Goal: Information Seeking & Learning: Learn about a topic

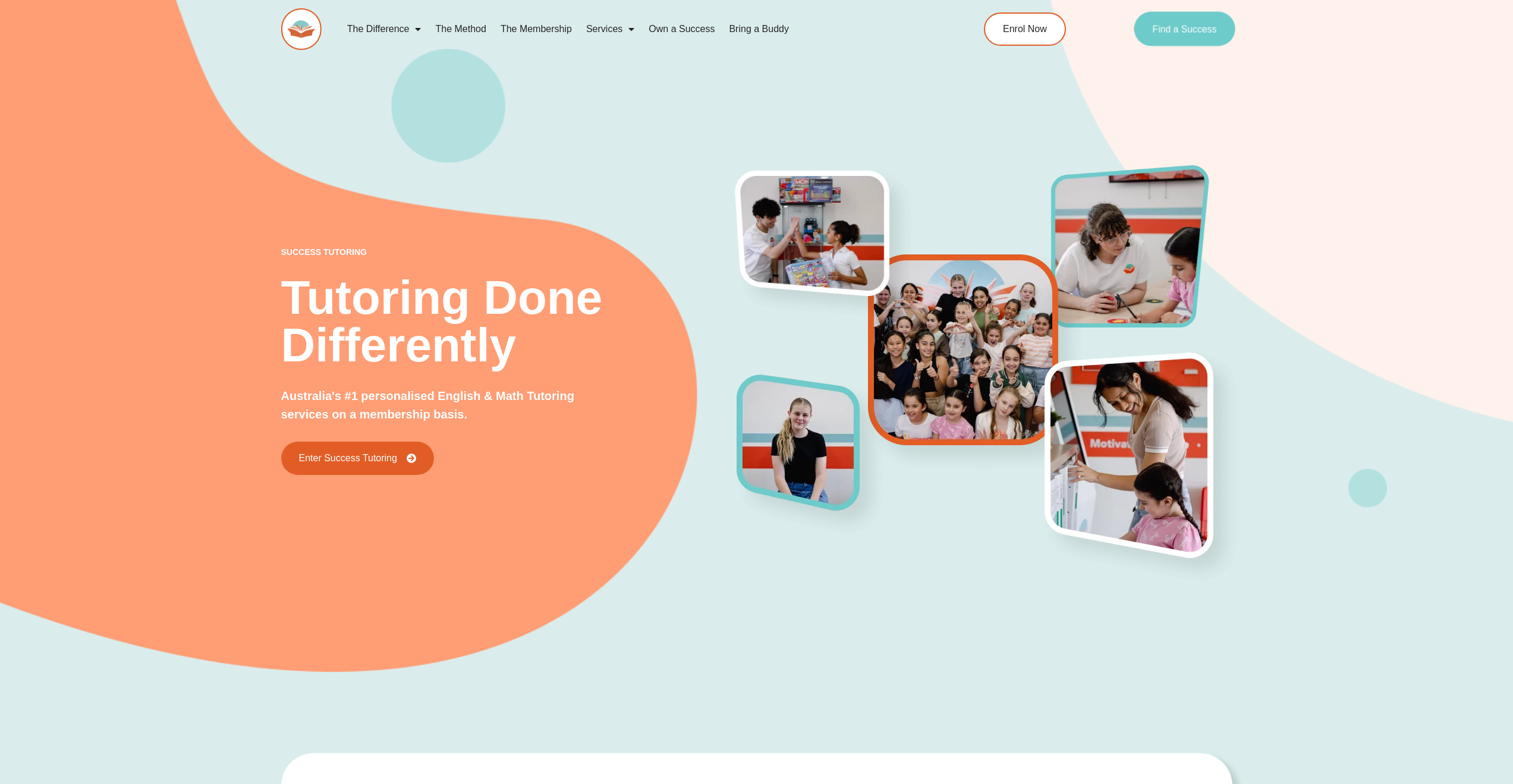
click at [1201, 27] on span "Find a Success" at bounding box center [1184, 29] width 64 height 10
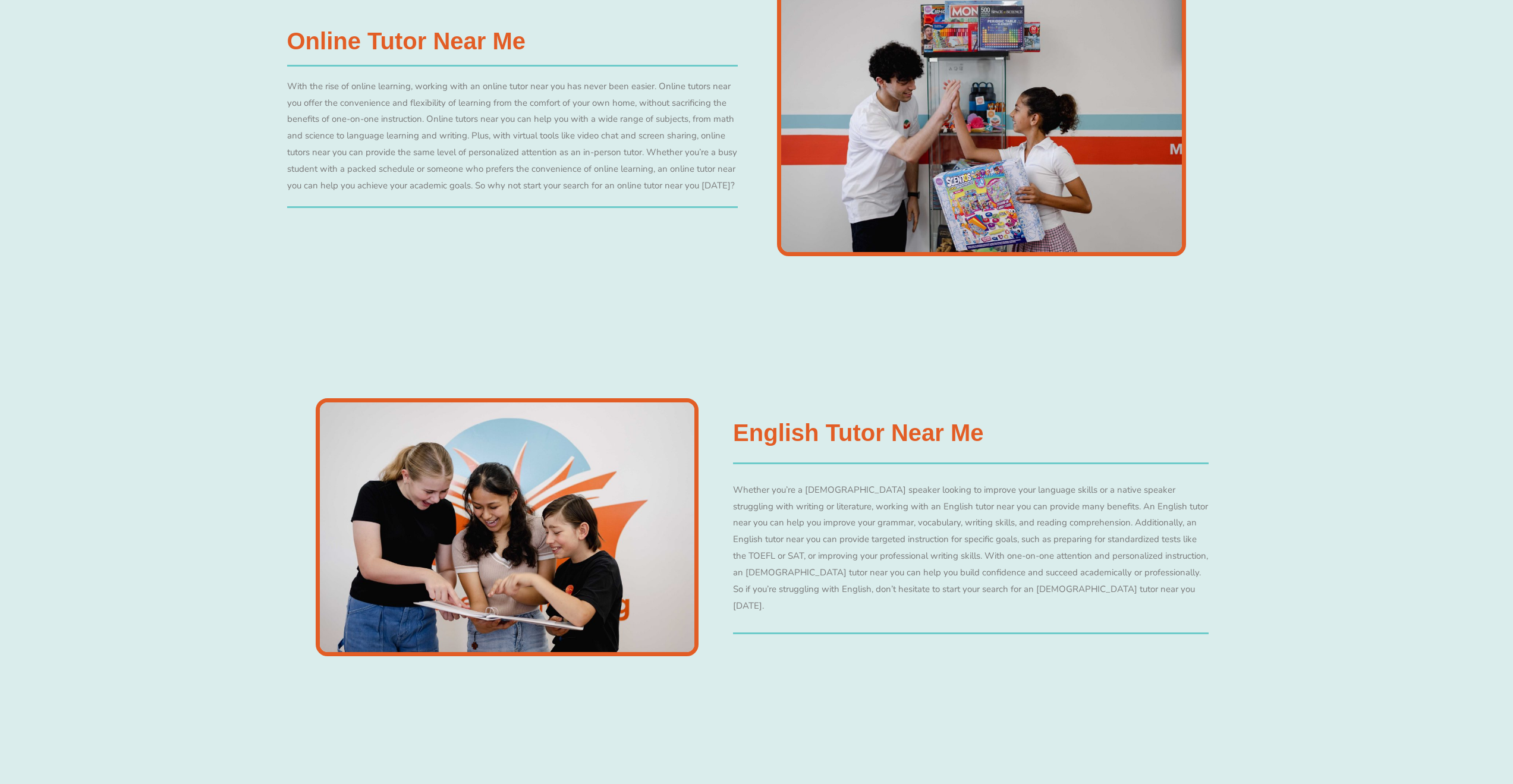
scroll to position [2913, 0]
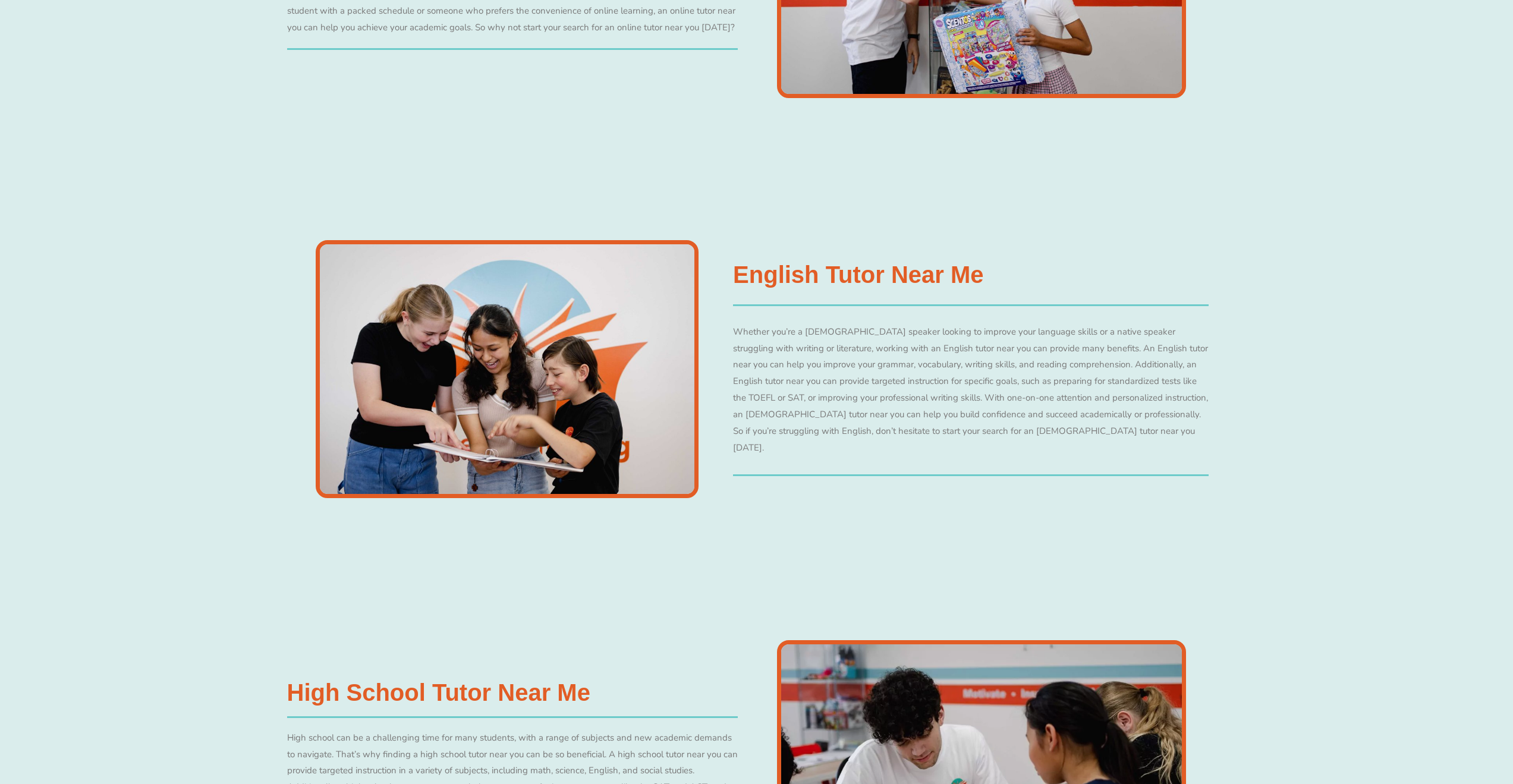
click at [589, 334] on img at bounding box center [507, 369] width 383 height 258
click at [791, 343] on div "Whether you’re a non-native English speaker looking to improve your language sk…" at bounding box center [970, 390] width 475 height 133
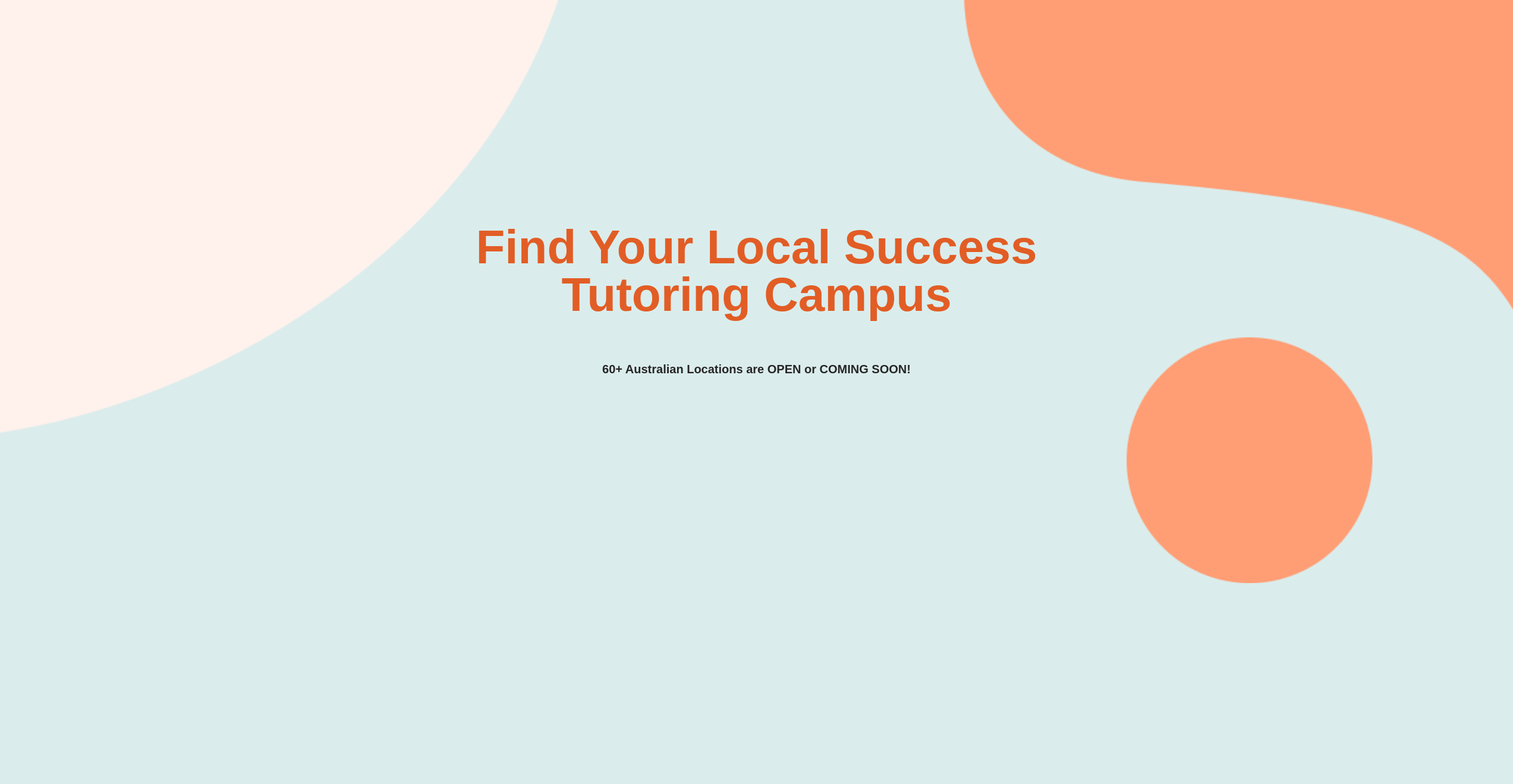
scroll to position [0, 0]
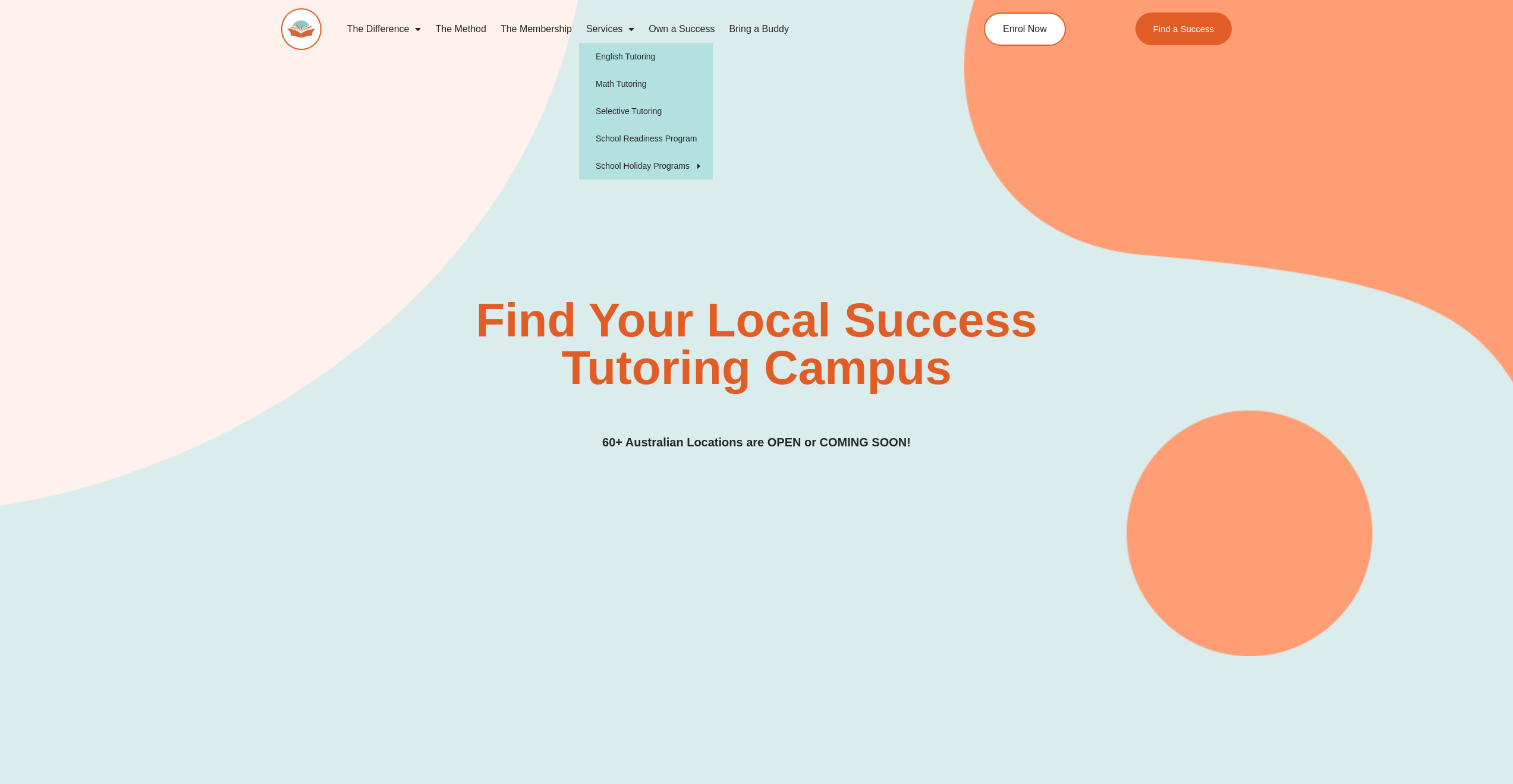
click at [616, 30] on link "Services" at bounding box center [610, 29] width 63 height 27
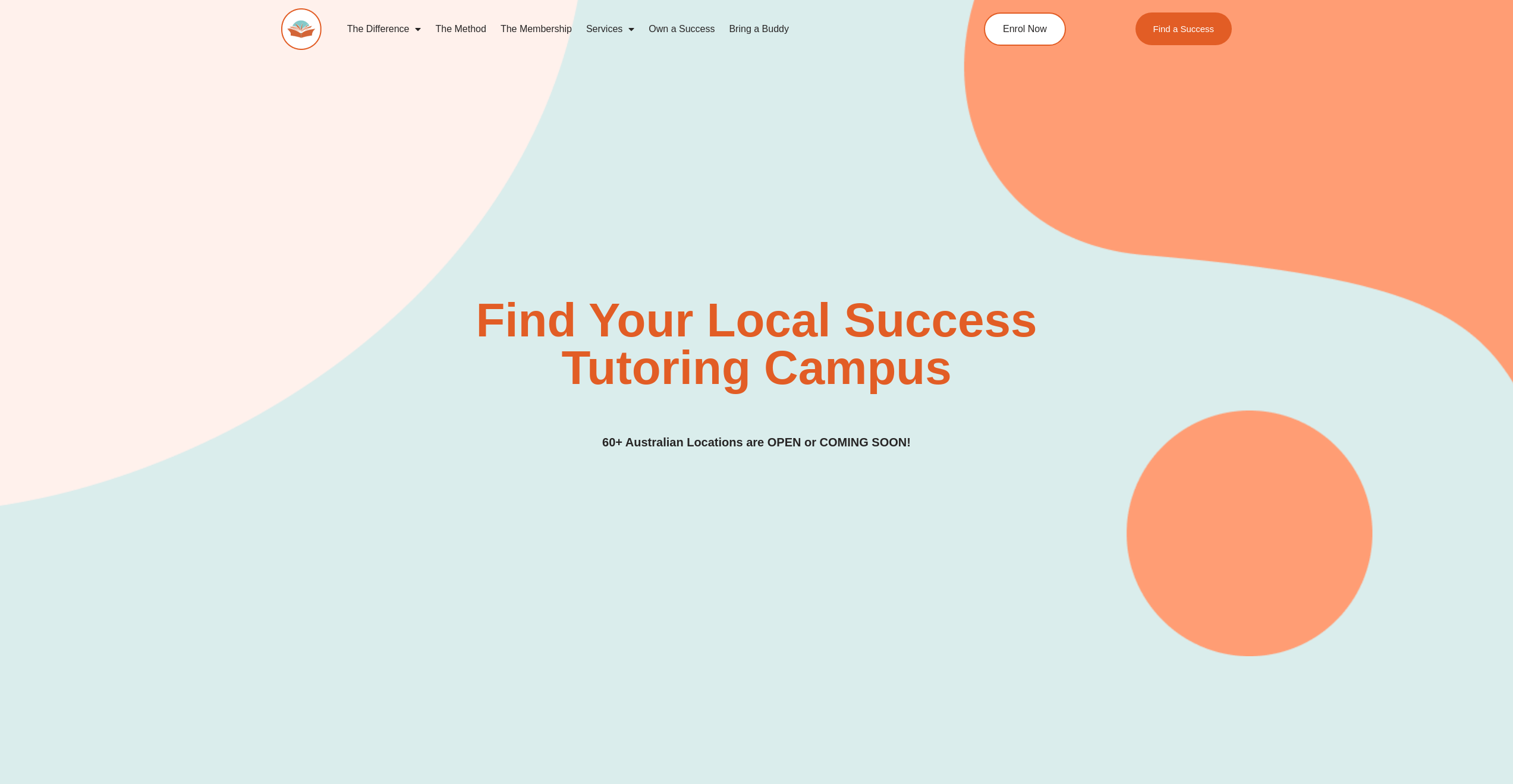
click at [625, 28] on span "Menu" at bounding box center [628, 28] width 12 height 21
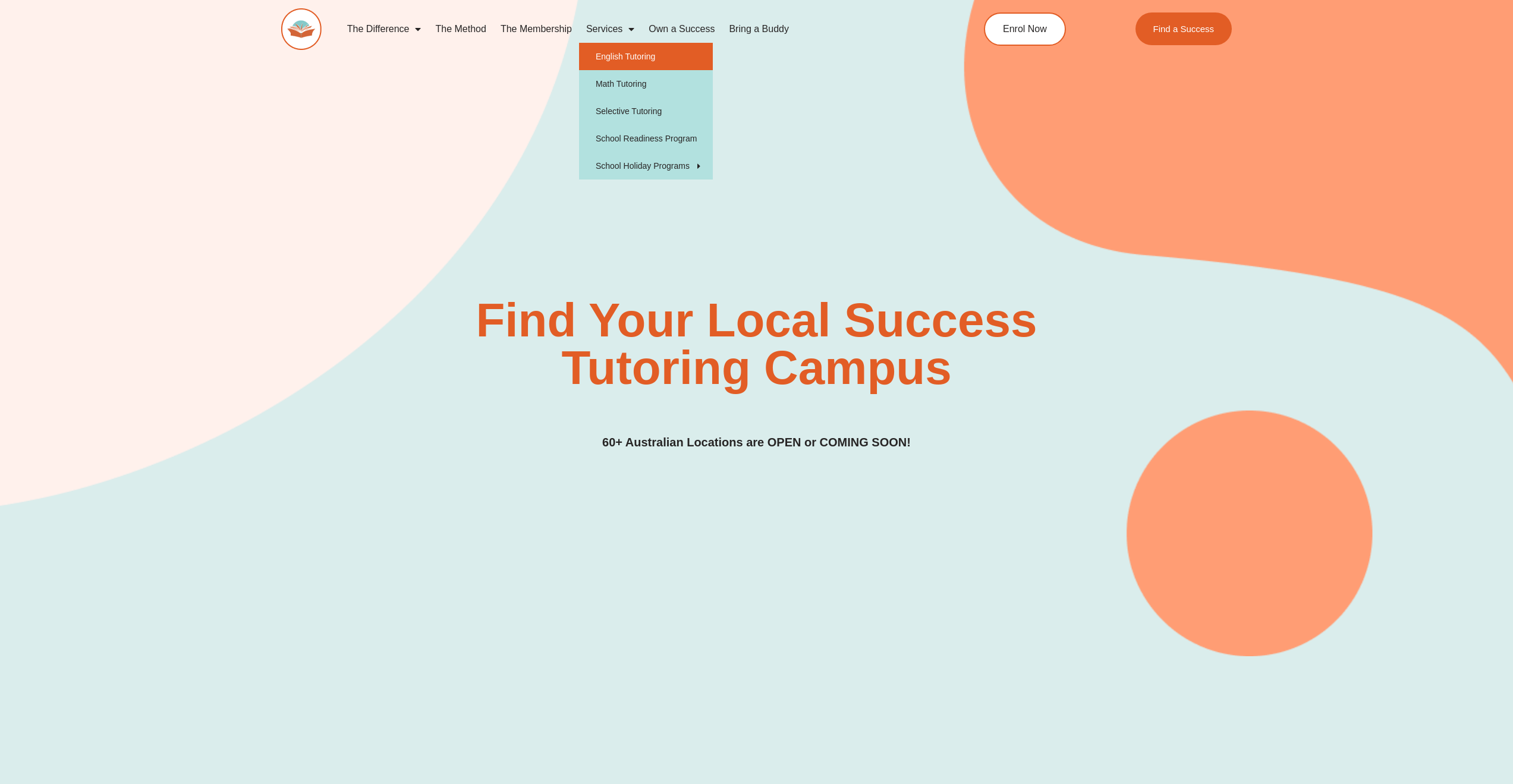
click at [629, 54] on link "English Tutoring" at bounding box center [646, 56] width 134 height 27
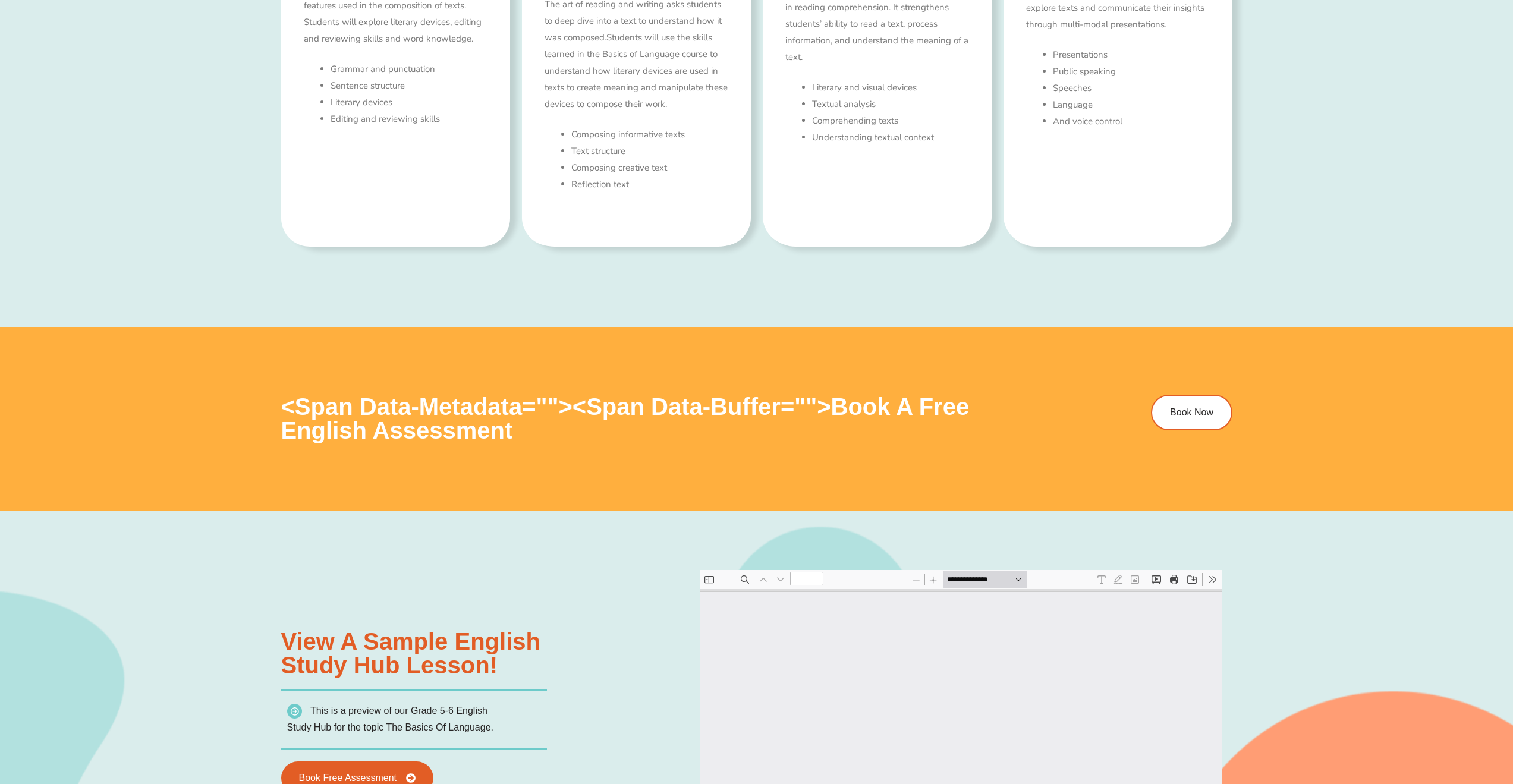
type input "*"
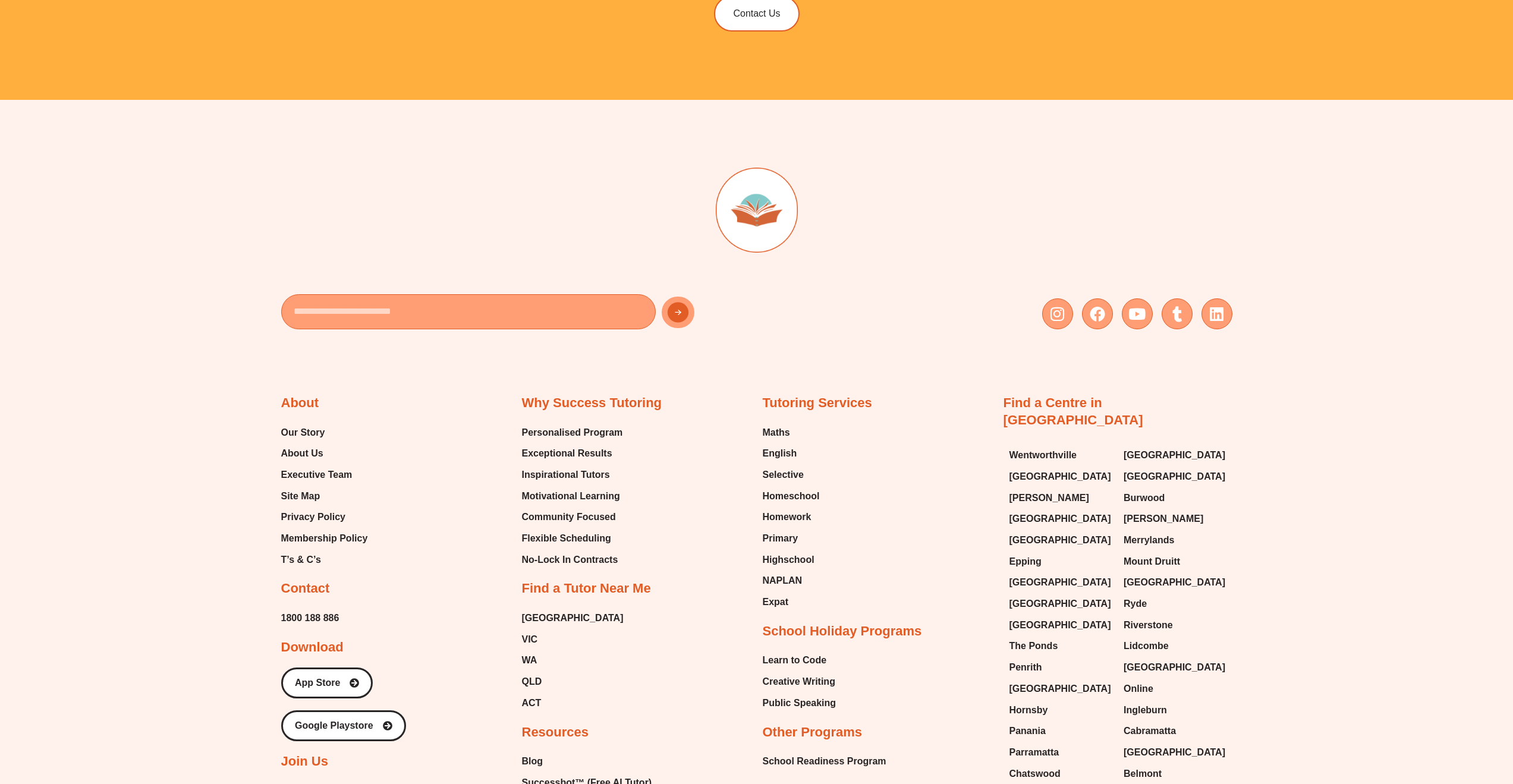
scroll to position [5052, 0]
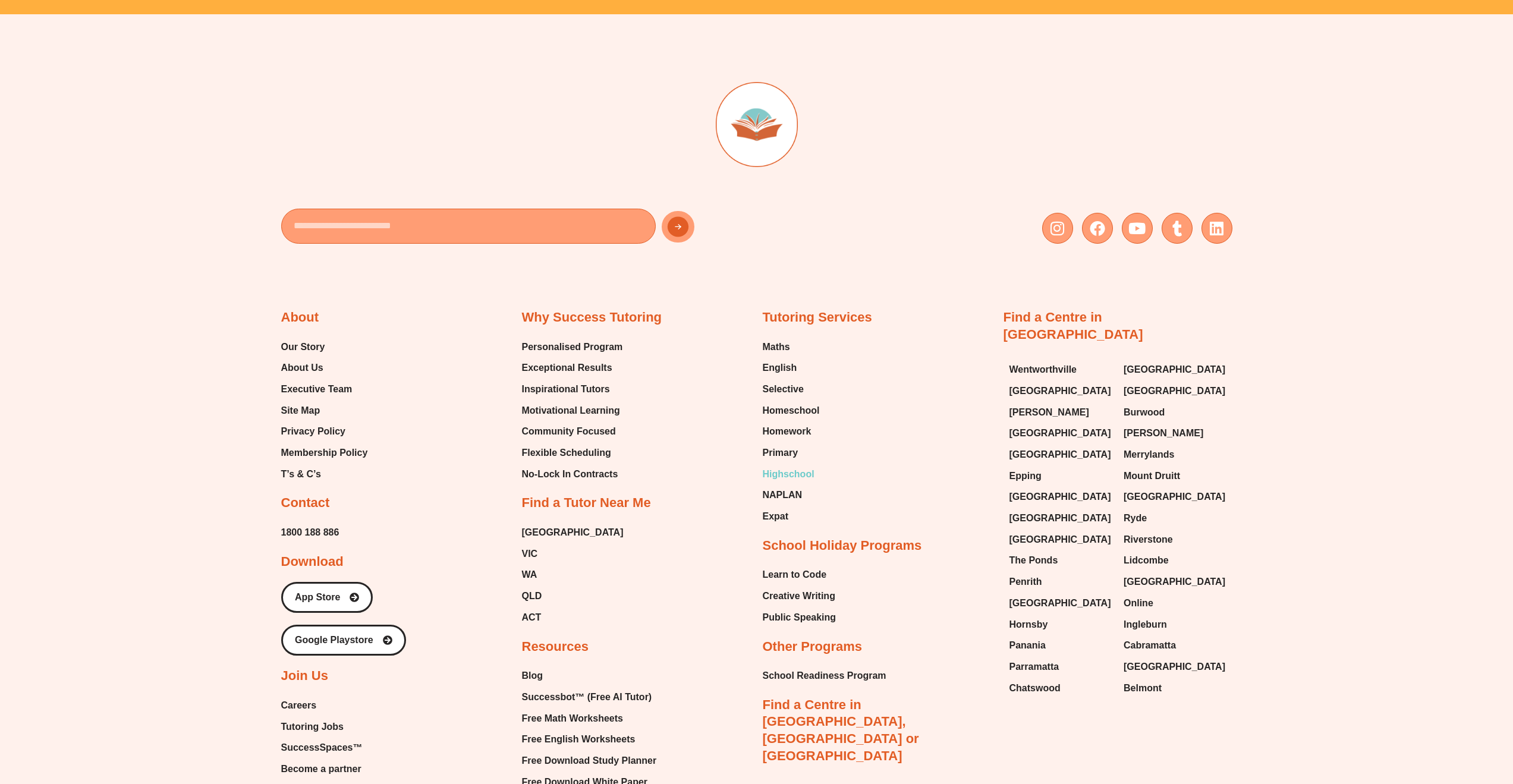
click at [791, 471] on span "Highschool" at bounding box center [789, 475] width 52 height 18
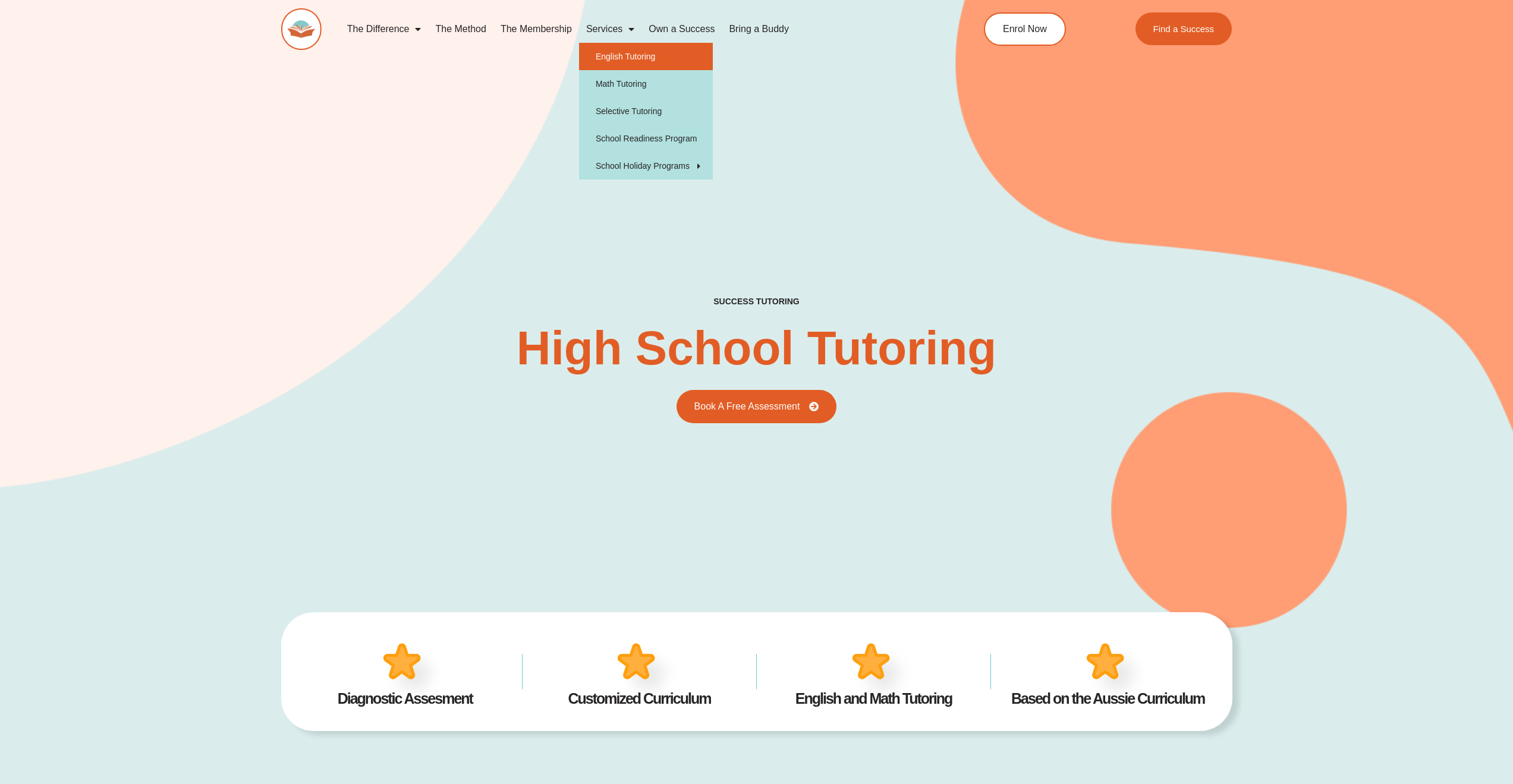
click at [629, 56] on link "English Tutoring" at bounding box center [646, 56] width 134 height 27
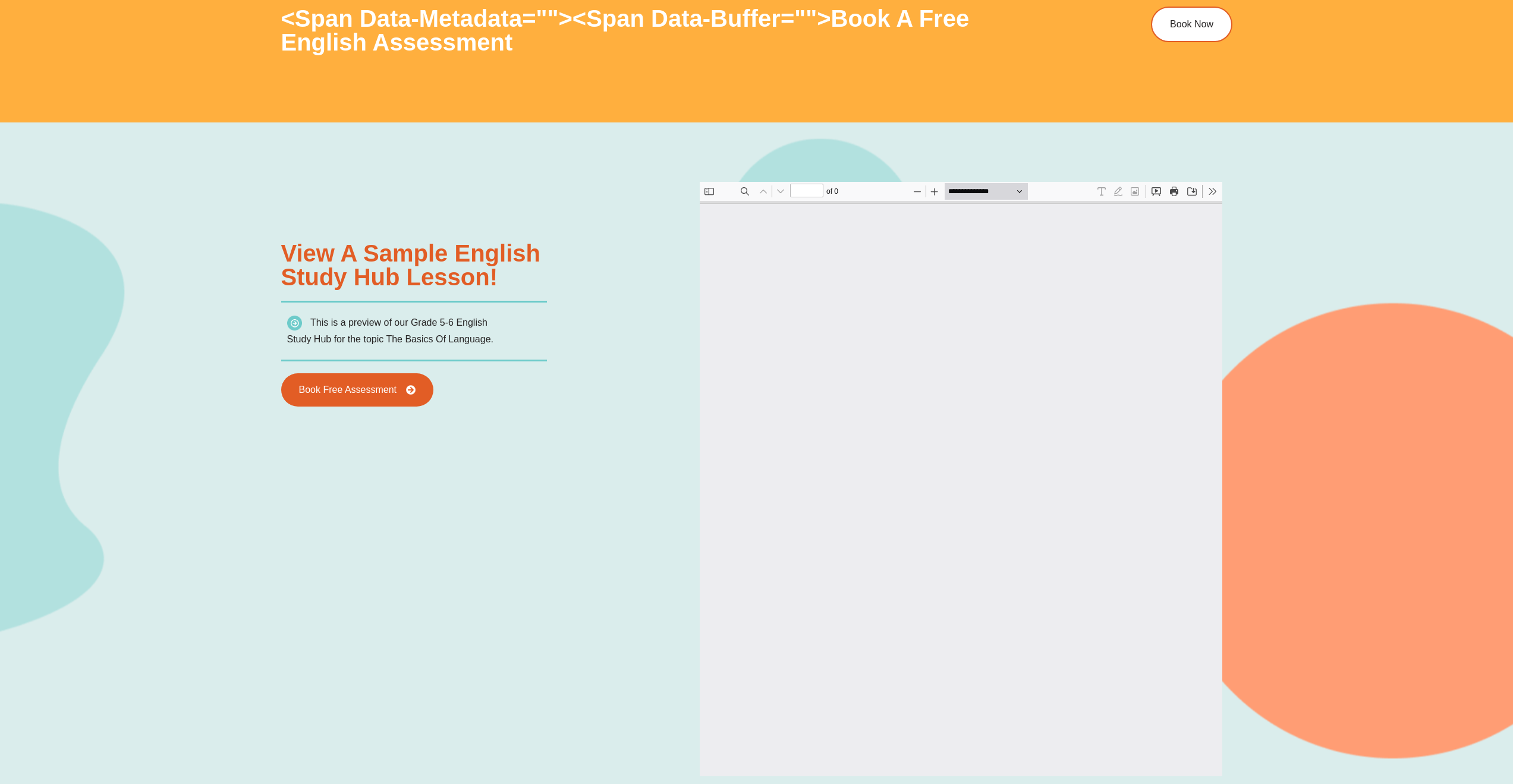
type input "*"
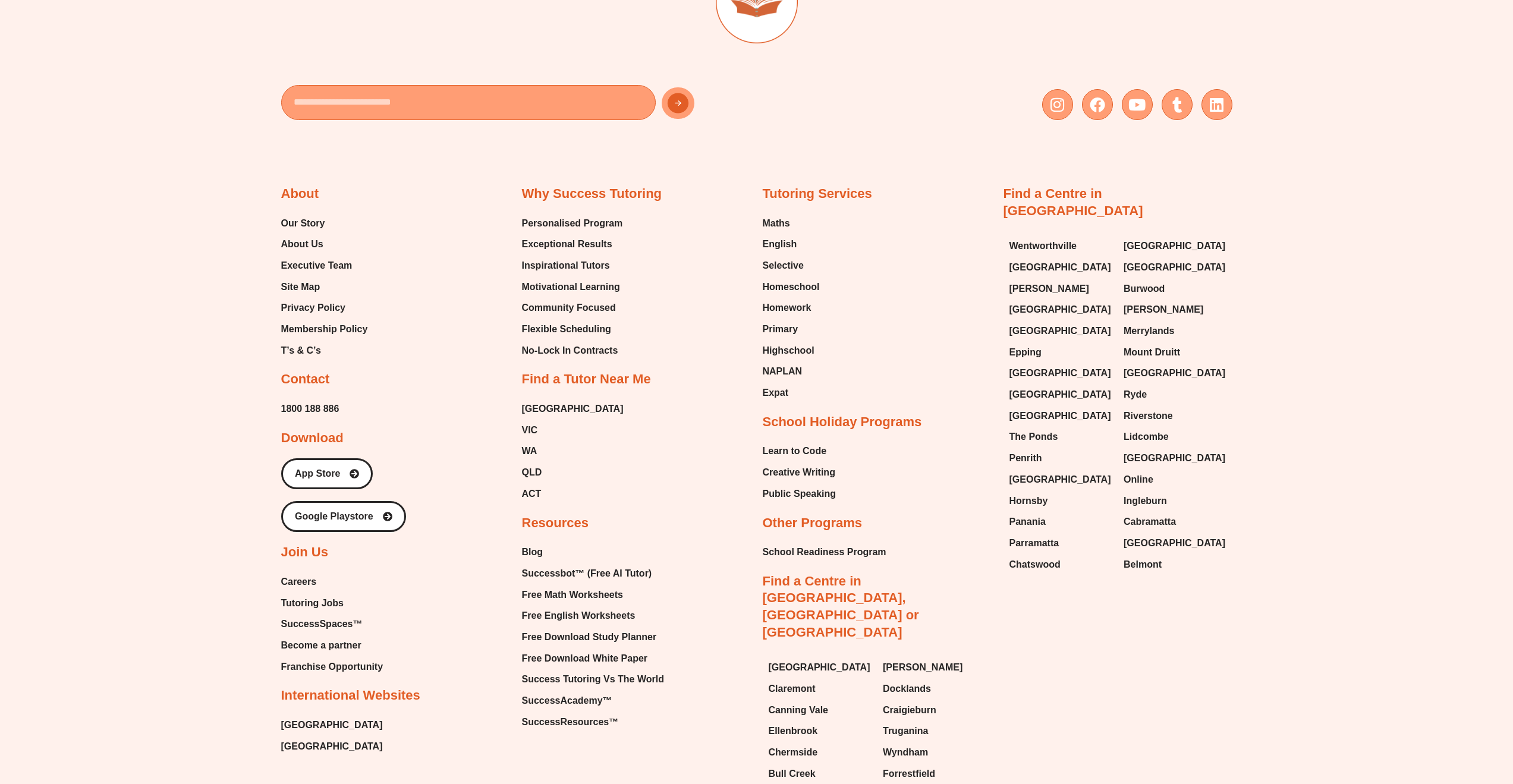
scroll to position [5185, 0]
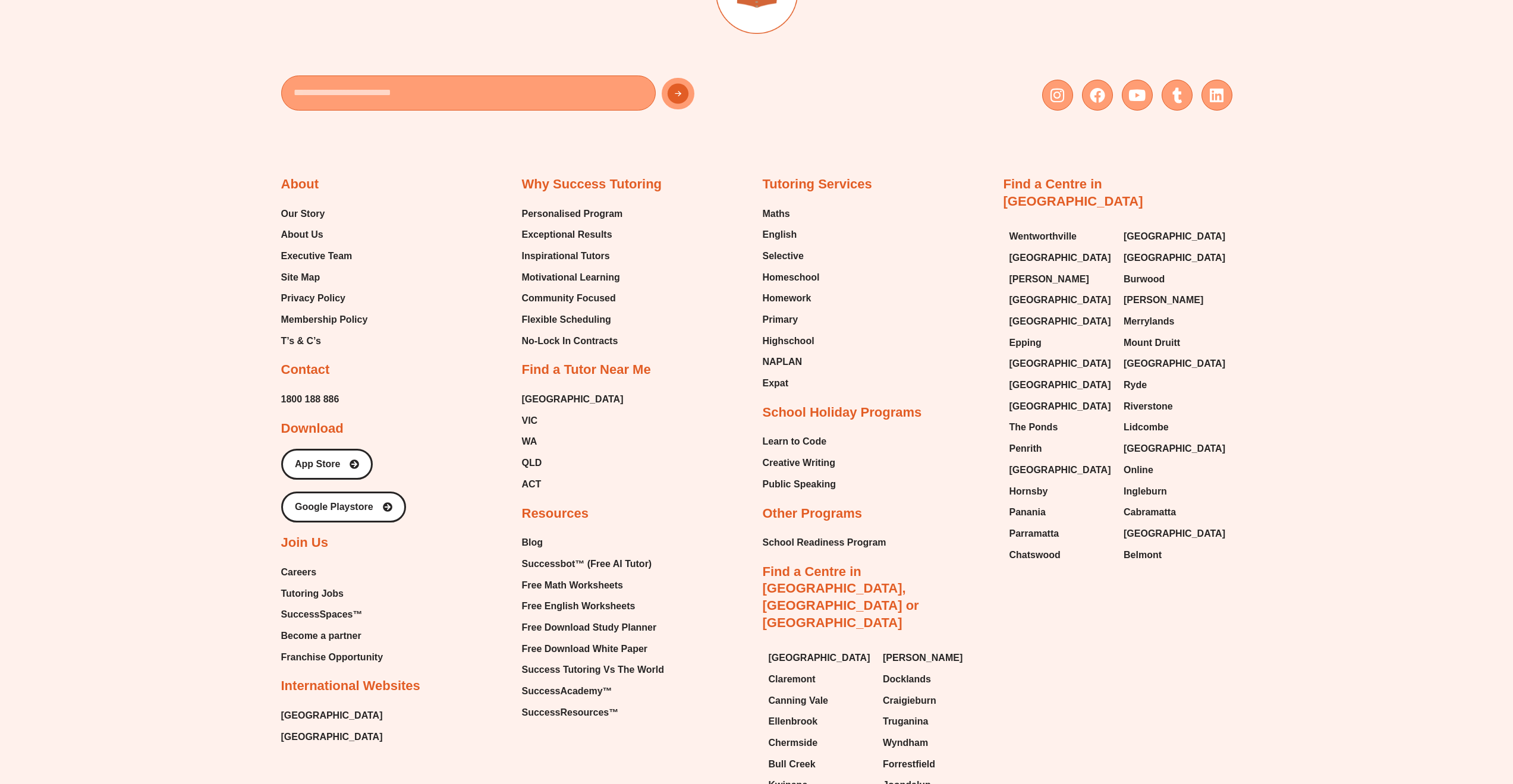
click at [307, 283] on span "Site Map" at bounding box center [301, 278] width 39 height 18
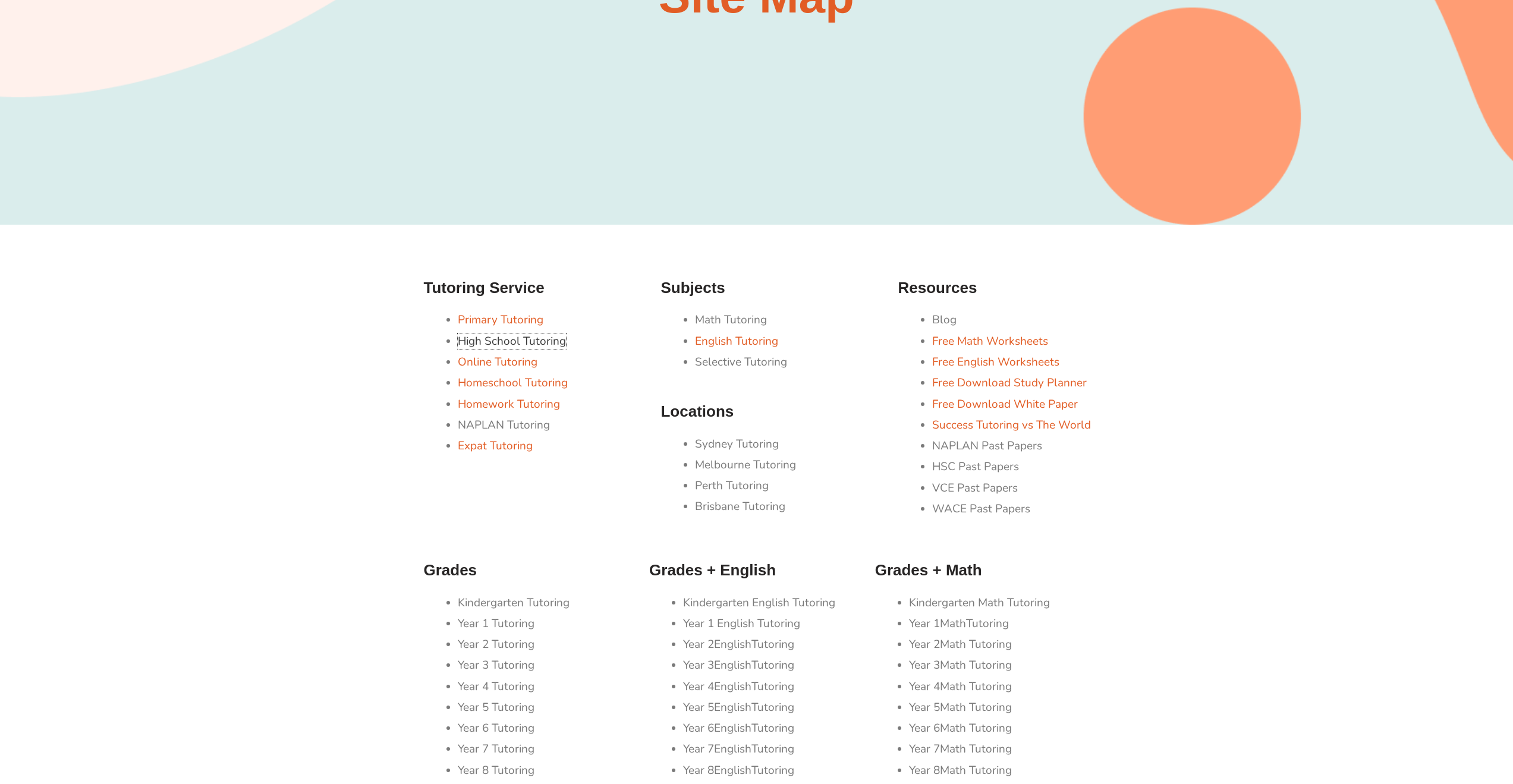
scroll to position [585, 0]
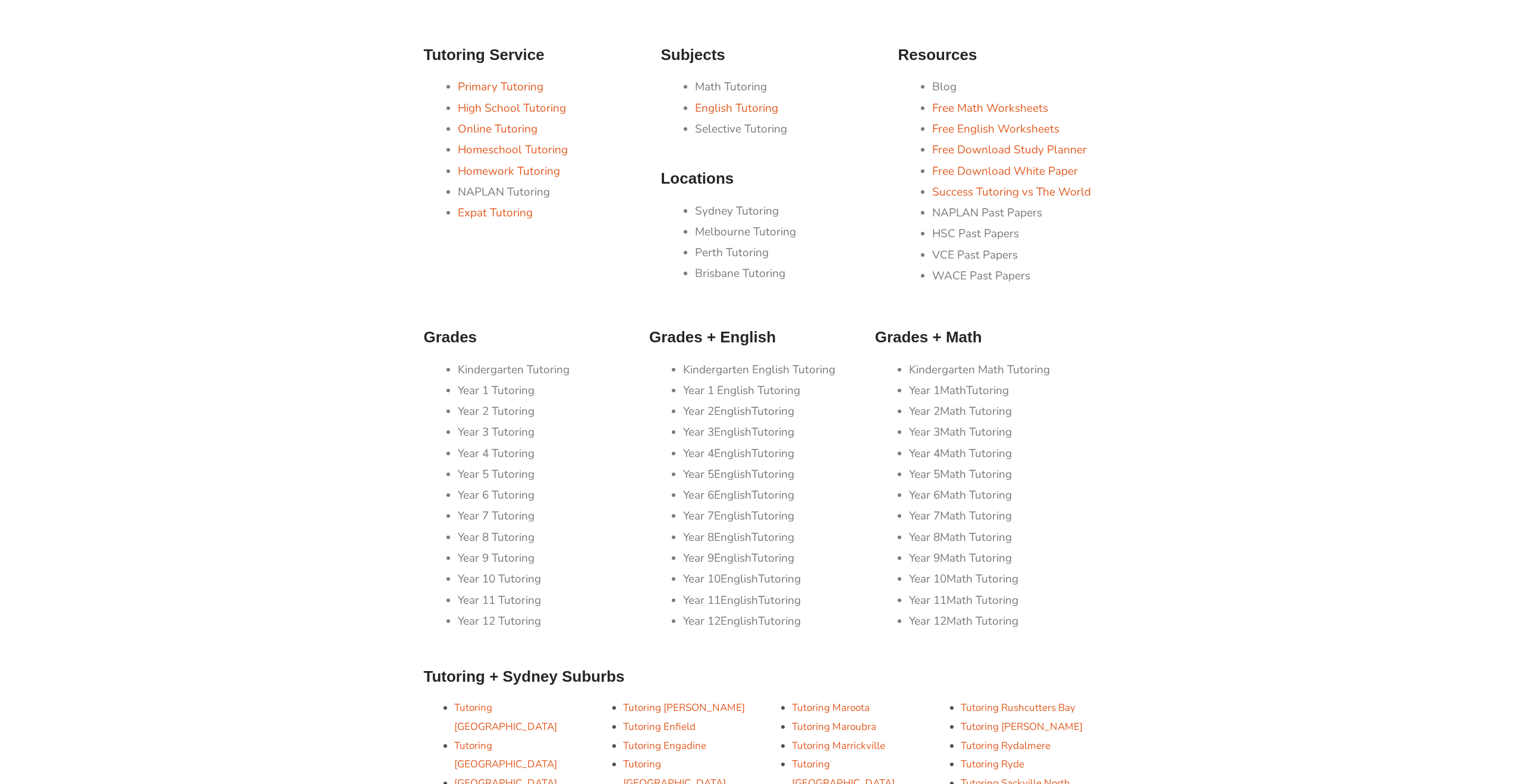
click at [719, 519] on span "English" at bounding box center [733, 516] width 38 height 16
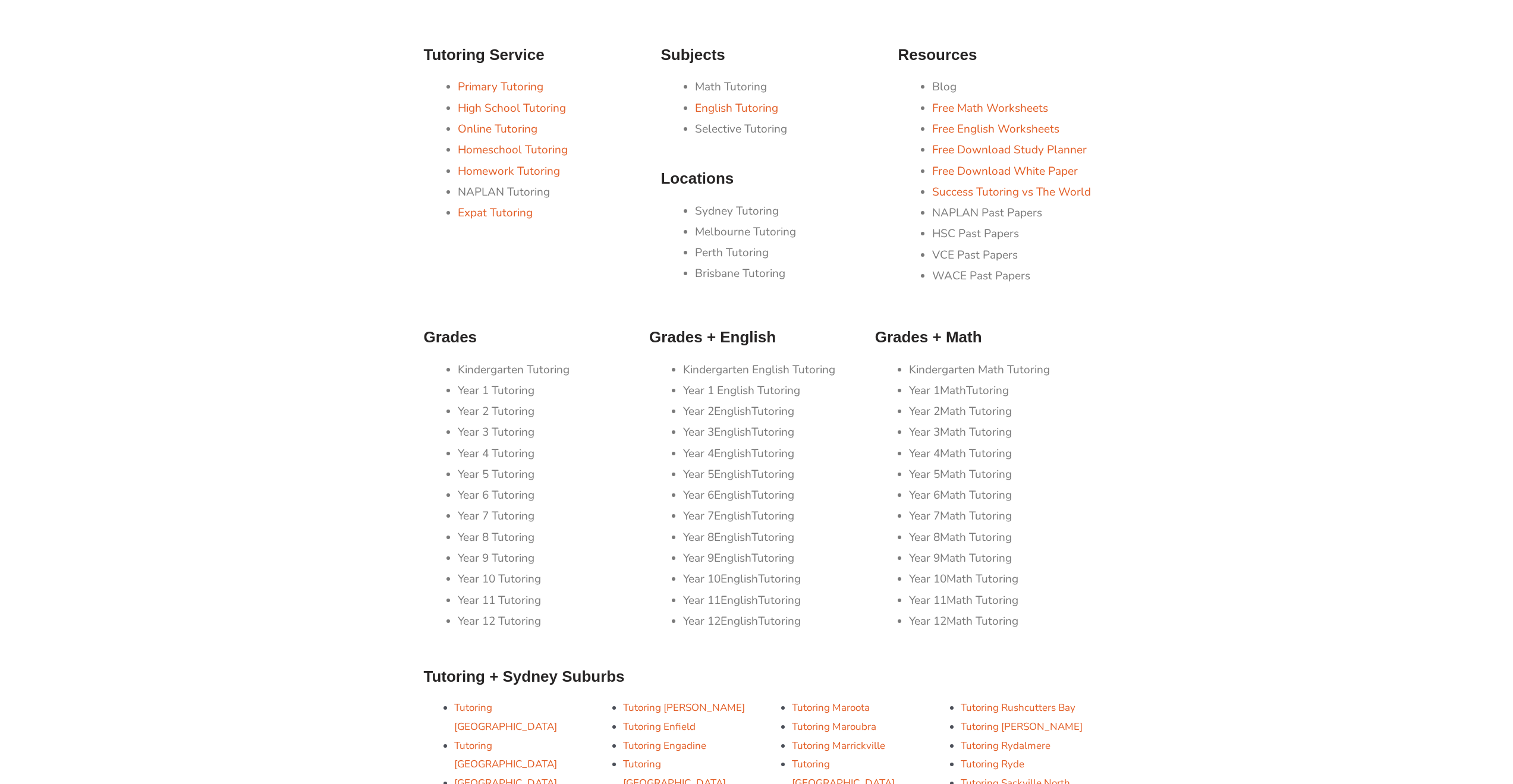
click at [1093, 497] on div "Grades + Math Kindergarten Math Tutoring Year 1 Math Tutoring Year 2 Math Tutor…" at bounding box center [982, 488] width 226 height 334
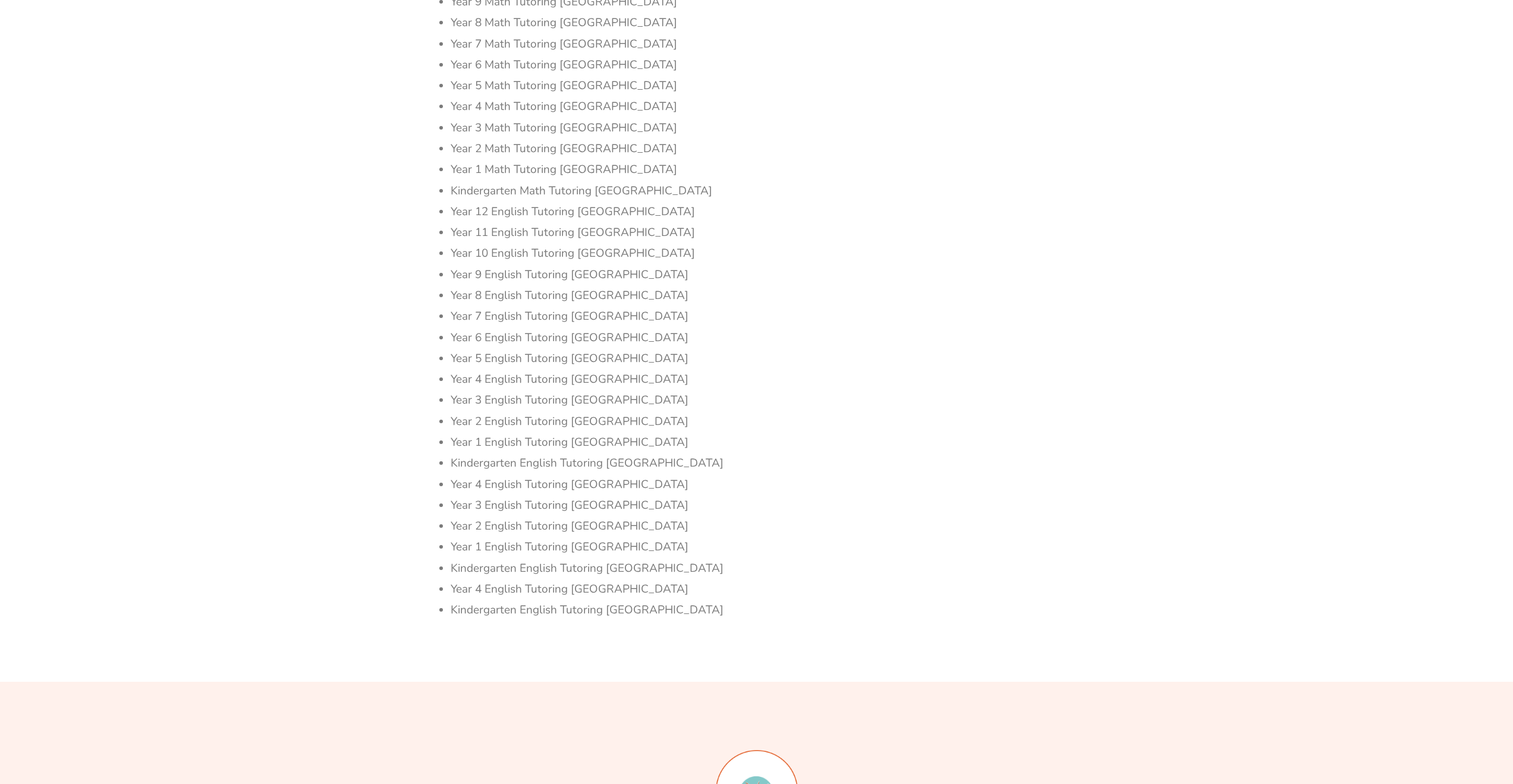
scroll to position [126368, 0]
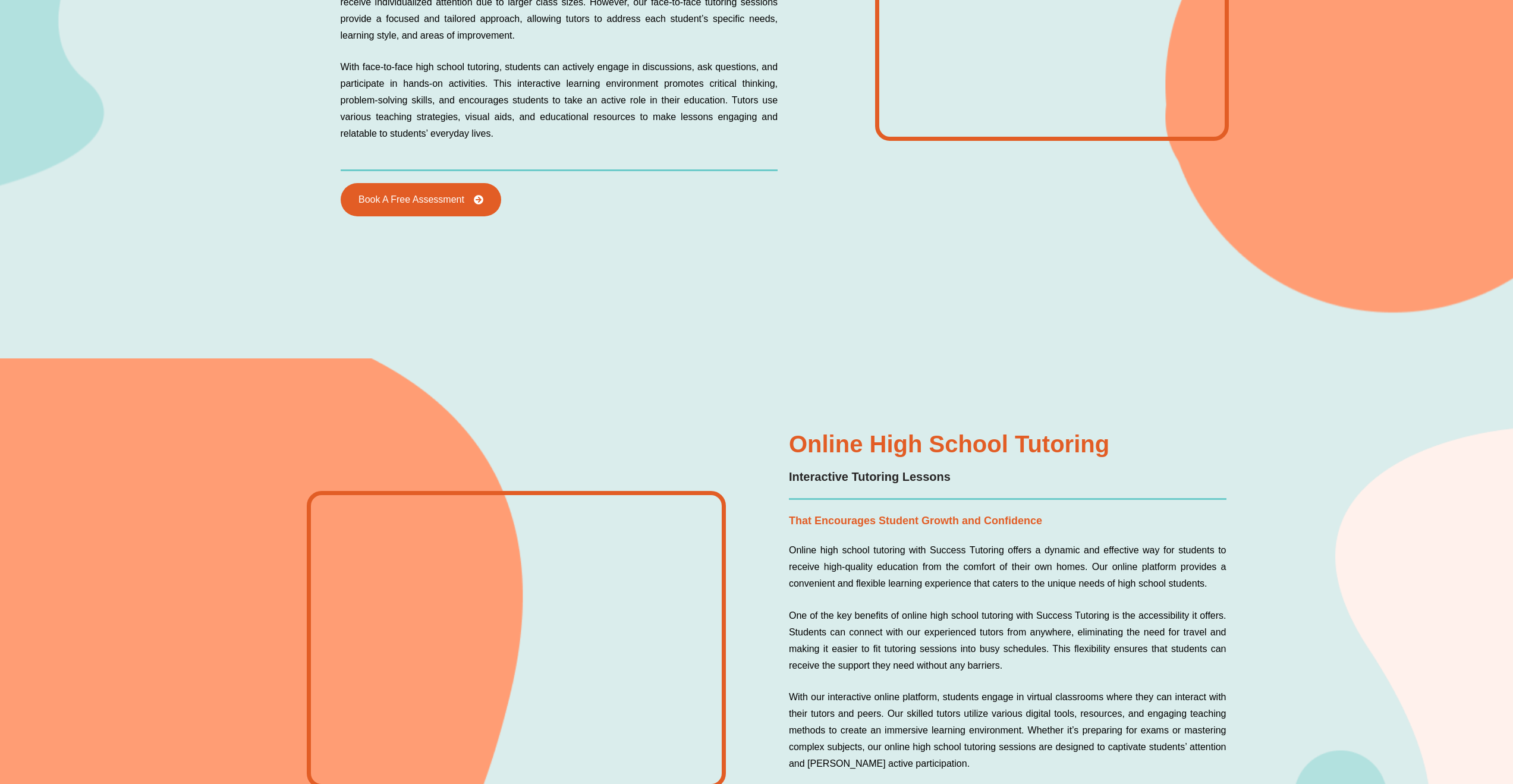
scroll to position [2379, 0]
